Goal: Browse casually

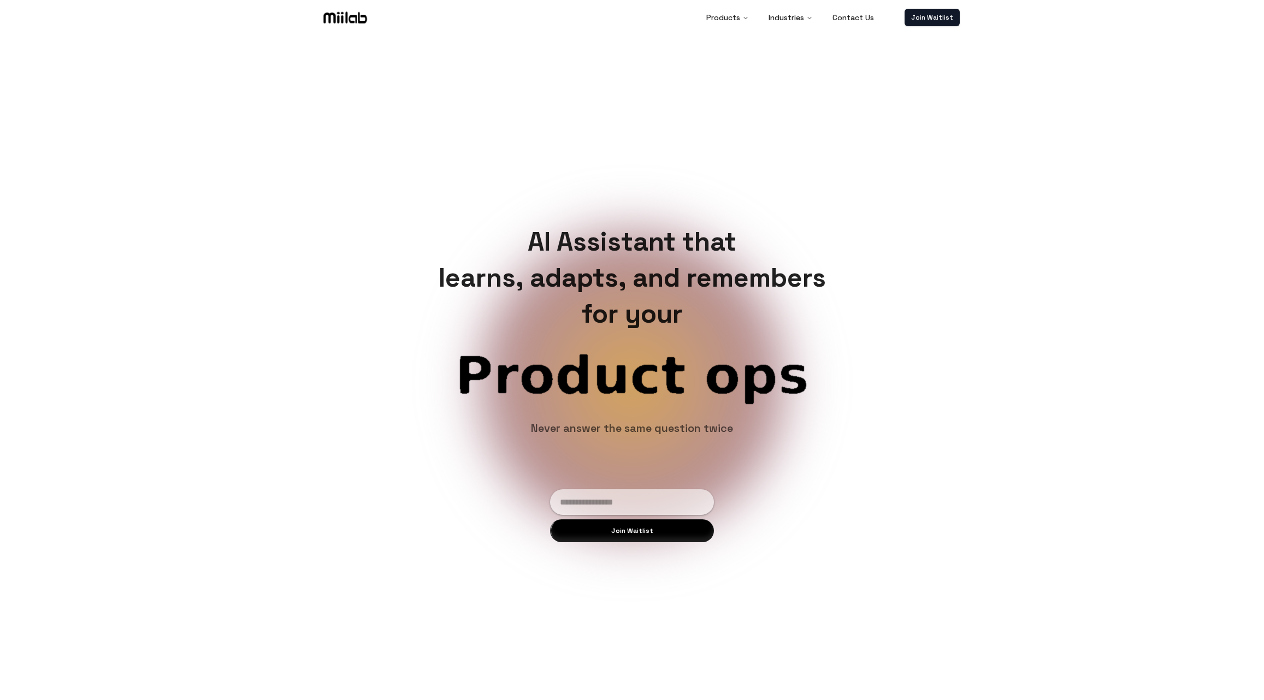
click at [1203, 75] on div "AI Assistant that learns, adapts, and remembers for your Product ops Customer s…" at bounding box center [632, 383] width 1264 height 700
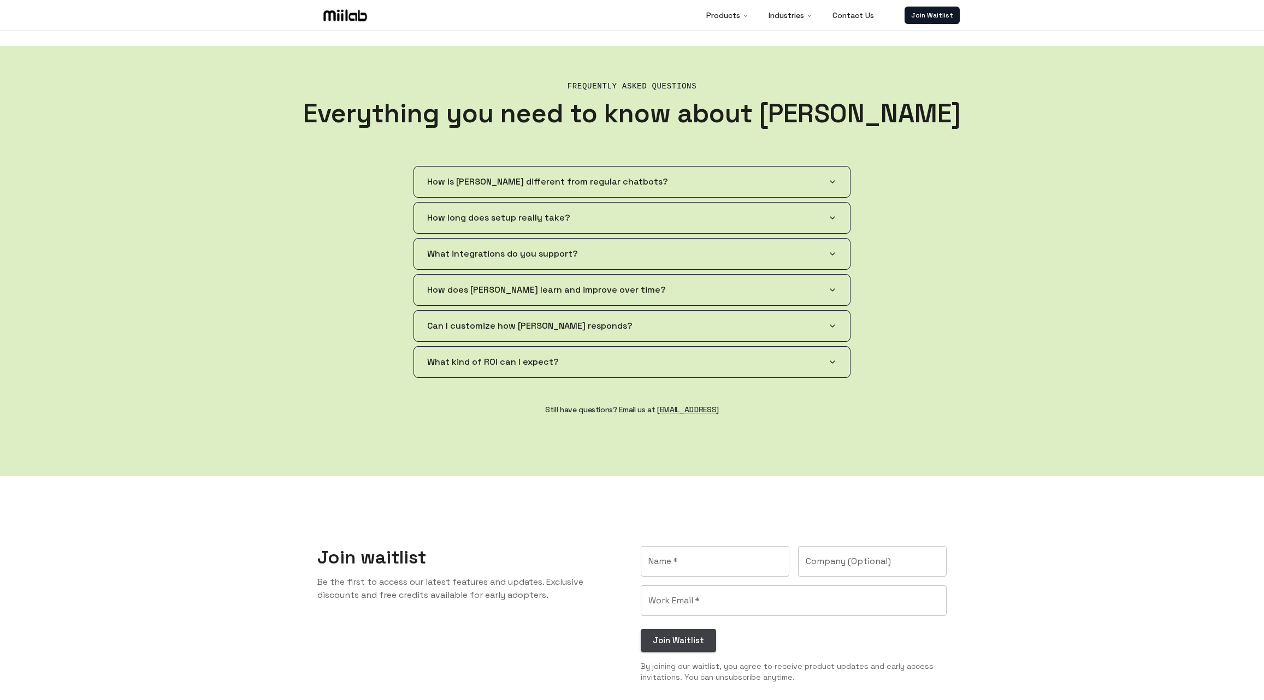
scroll to position [2207, 0]
